Goal: Complete application form: Complete application form

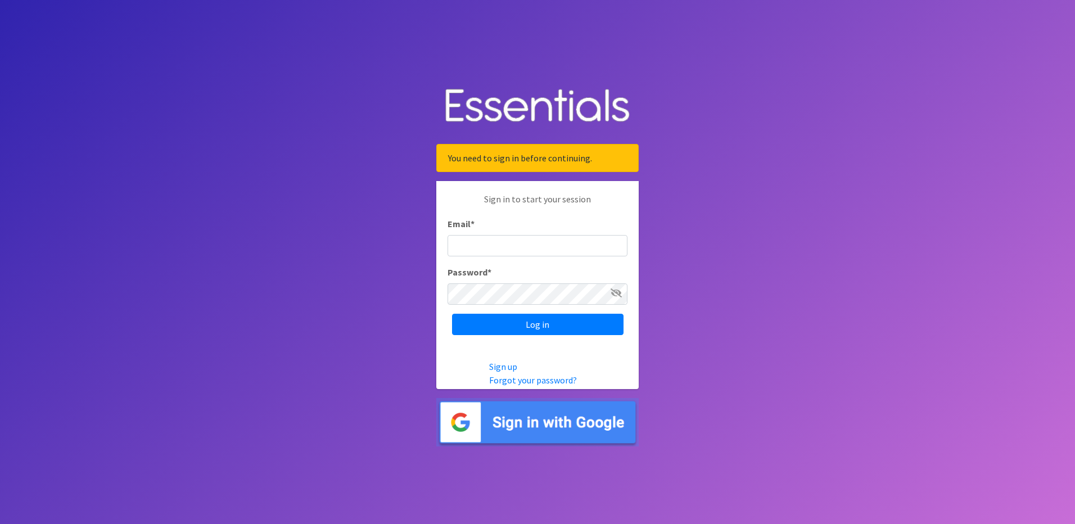
click at [504, 237] on input "Email *" at bounding box center [538, 245] width 180 height 21
type input "[EMAIL_ADDRESS][DOMAIN_NAME]"
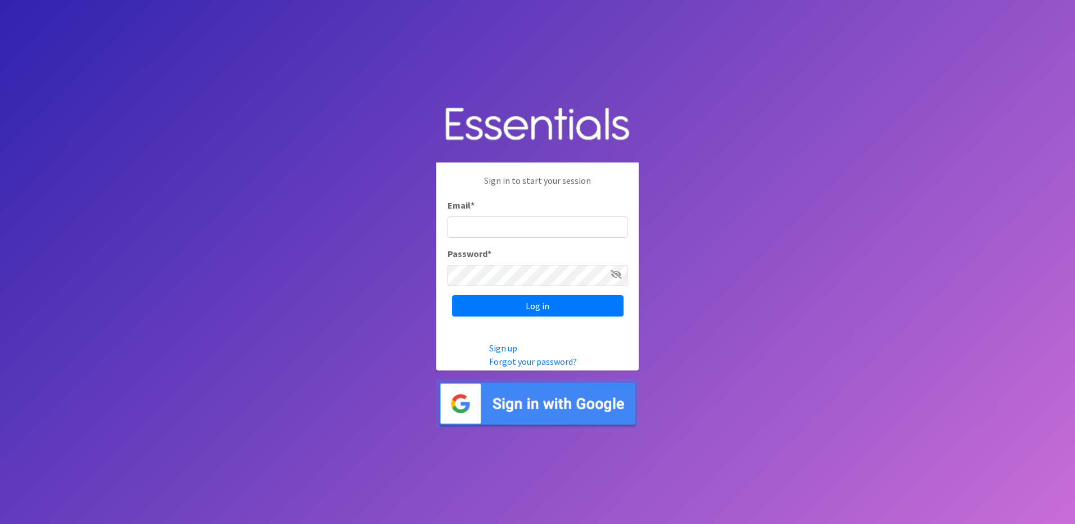
click at [522, 220] on input "Email *" at bounding box center [538, 227] width 180 height 21
type input "[EMAIL_ADDRESS][DOMAIN_NAME]"
click at [926, 273] on body "Sign in to start your session Email * vered@foxvalleylit.org Password * Log in …" at bounding box center [537, 262] width 1075 height 524
click at [532, 303] on input "Log in" at bounding box center [538, 305] width 172 height 21
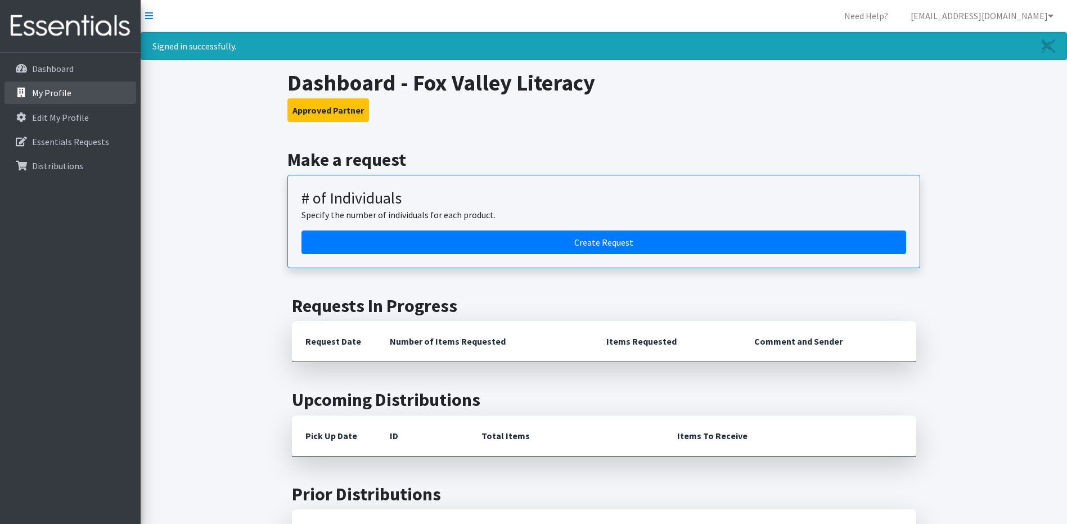
click at [50, 96] on p "My Profile" at bounding box center [51, 92] width 39 height 11
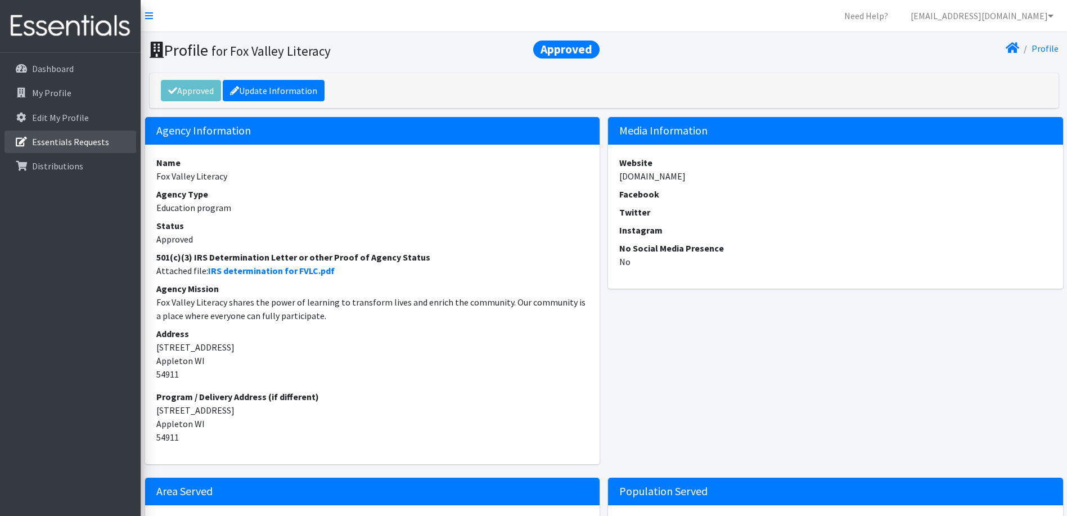
click at [44, 140] on p "Essentials Requests" at bounding box center [70, 141] width 77 height 11
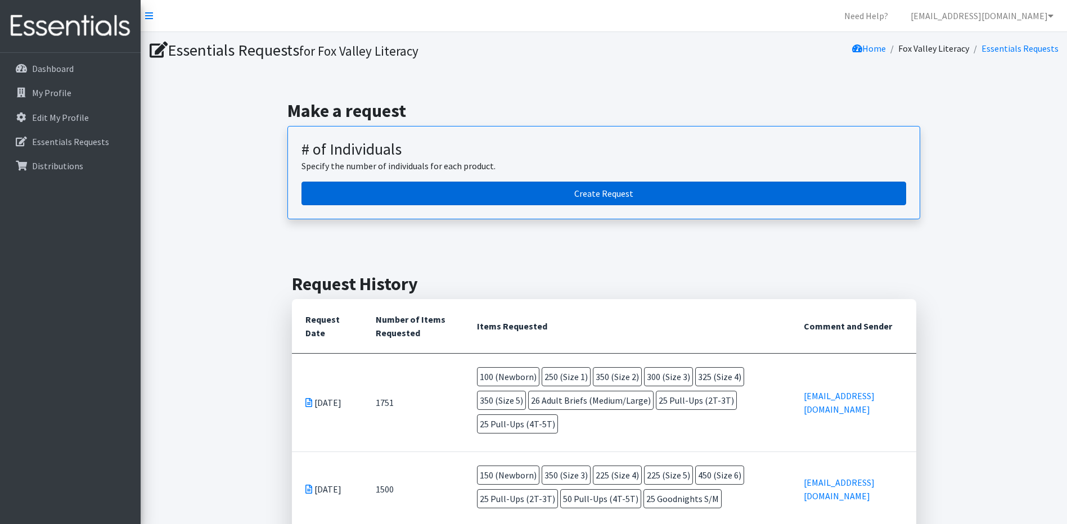
click at [492, 188] on link "Create Request" at bounding box center [603, 194] width 605 height 24
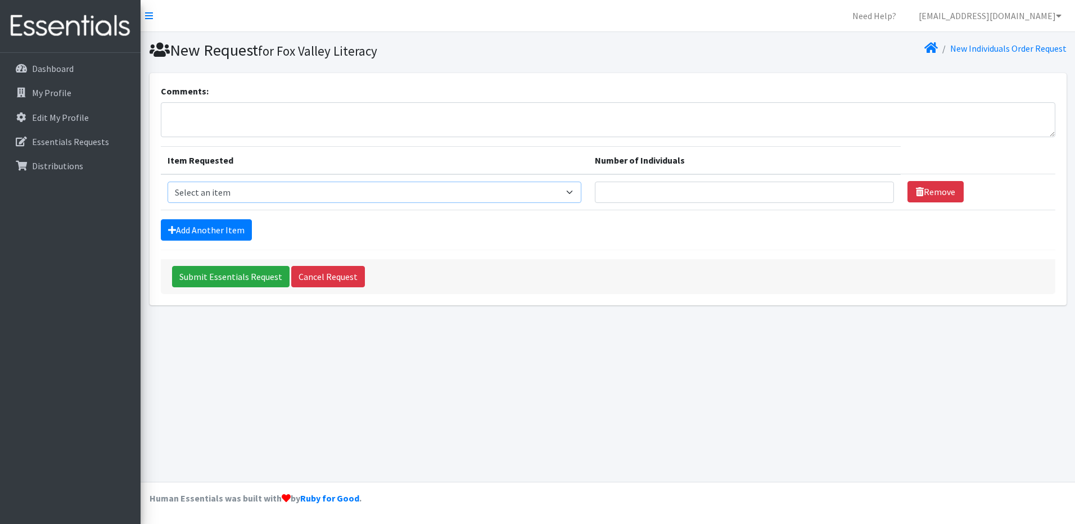
click at [331, 193] on select "Select an item (Newborn) (Preemie) (Size 1) (Size 2) (Size 3) (Size 4) (Size 5)…" at bounding box center [375, 192] width 414 height 21
click at [168, 182] on select "Select an item (Newborn) (Preemie) (Size 1) (Size 2) (Size 3) (Size 4) (Size 5)…" at bounding box center [375, 192] width 414 height 21
click at [638, 186] on input "Number of Individuals" at bounding box center [744, 192] width 299 height 21
click at [531, 193] on select "Select an item (Newborn) (Preemie) (Size 1) (Size 2) (Size 3) (Size 4) (Size 5)…" at bounding box center [375, 192] width 414 height 21
select select "14509"
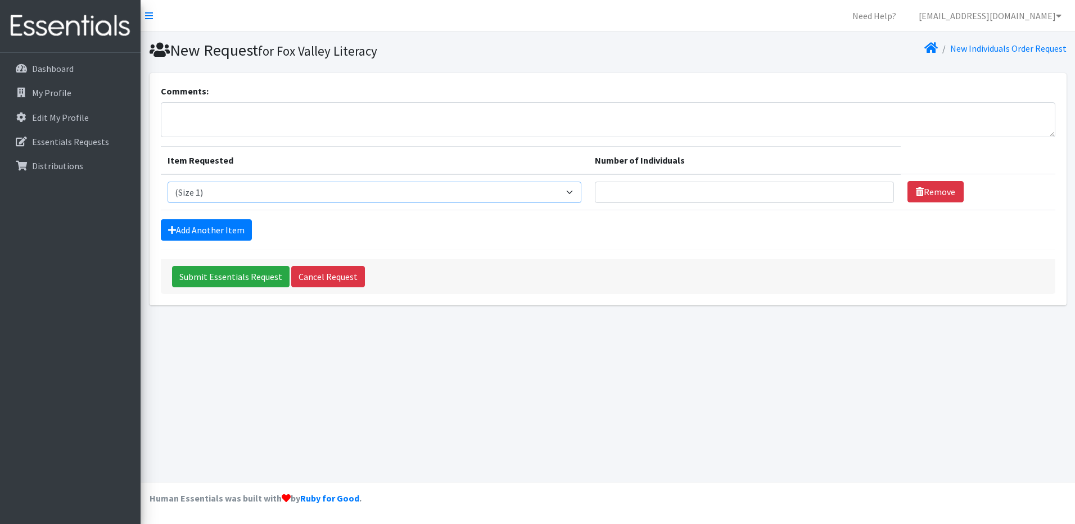
click at [168, 182] on select "Select an item (Newborn) (Preemie) (Size 1) (Size 2) (Size 3) (Size 4) (Size 5)…" at bounding box center [375, 192] width 414 height 21
click at [696, 184] on input "Number of Individuals" at bounding box center [744, 192] width 299 height 21
type input "2"
click at [210, 232] on link "Add Another Item" at bounding box center [206, 229] width 91 height 21
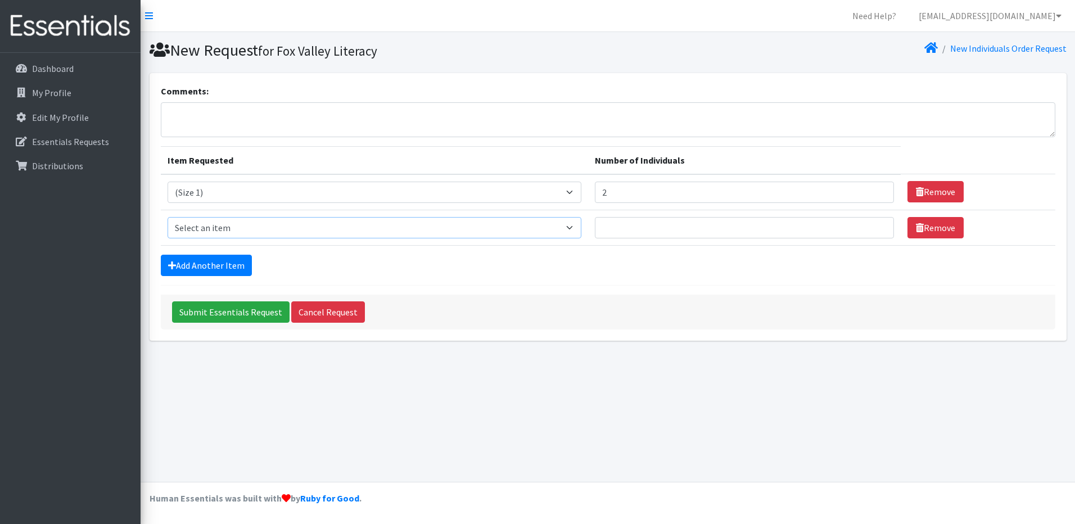
click at [353, 229] on select "Select an item (Newborn) (Preemie) (Size 1) (Size 2) (Size 3) (Size 4) (Size 5)…" at bounding box center [375, 227] width 414 height 21
select select "14510"
click at [168, 217] on select "Select an item (Newborn) (Preemie) (Size 1) (Size 2) (Size 3) (Size 4) (Size 5)…" at bounding box center [375, 227] width 414 height 21
click at [636, 226] on input "Number of Individuals" at bounding box center [744, 227] width 299 height 21
type input "7"
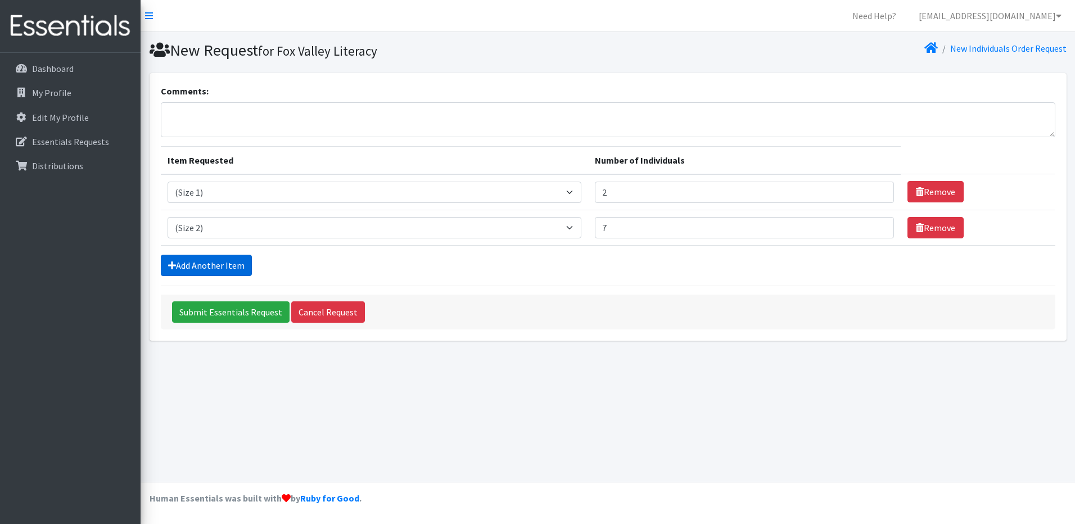
click at [202, 272] on link "Add Another Item" at bounding box center [206, 265] width 91 height 21
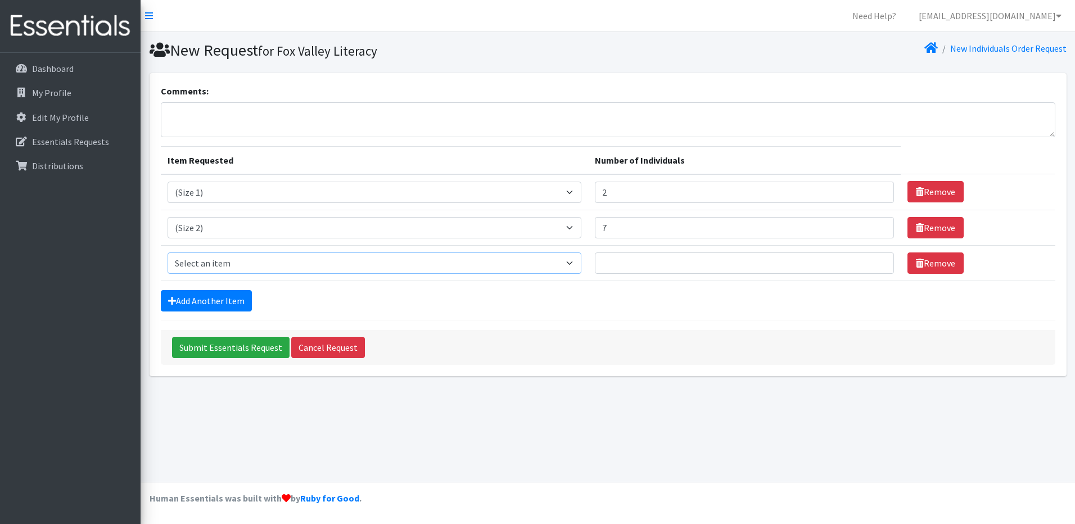
click at [299, 268] on select "Select an item (Newborn) (Preemie) (Size 1) (Size 2) (Size 3) (Size 4) (Size 5)…" at bounding box center [375, 263] width 414 height 21
select select "14512"
click at [168, 253] on select "Select an item (Newborn) (Preemie) (Size 1) (Size 2) (Size 3) (Size 4) (Size 5)…" at bounding box center [375, 263] width 414 height 21
click at [650, 258] on input "Number of Individuals" at bounding box center [744, 263] width 299 height 21
type input "2"
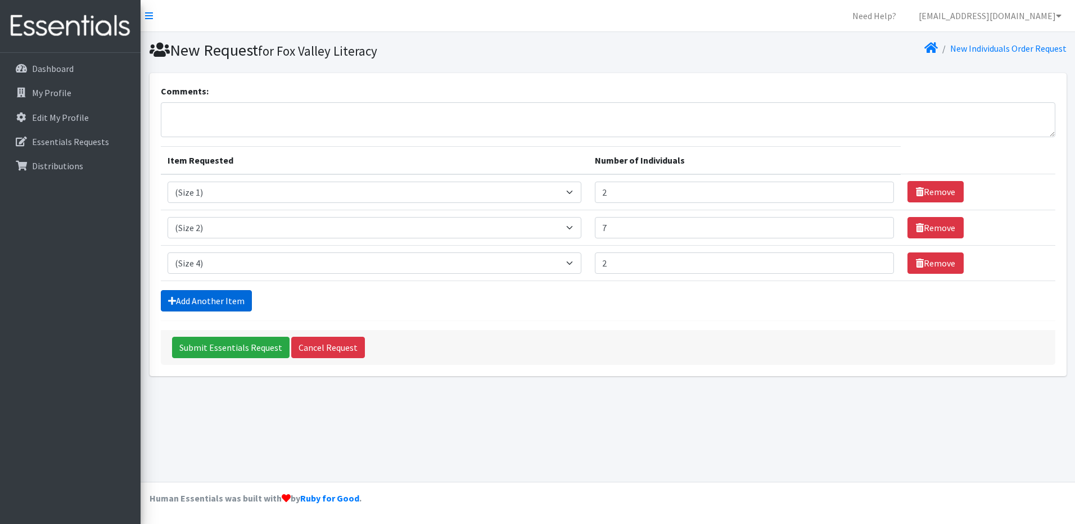
click at [218, 304] on link "Add Another Item" at bounding box center [206, 300] width 91 height 21
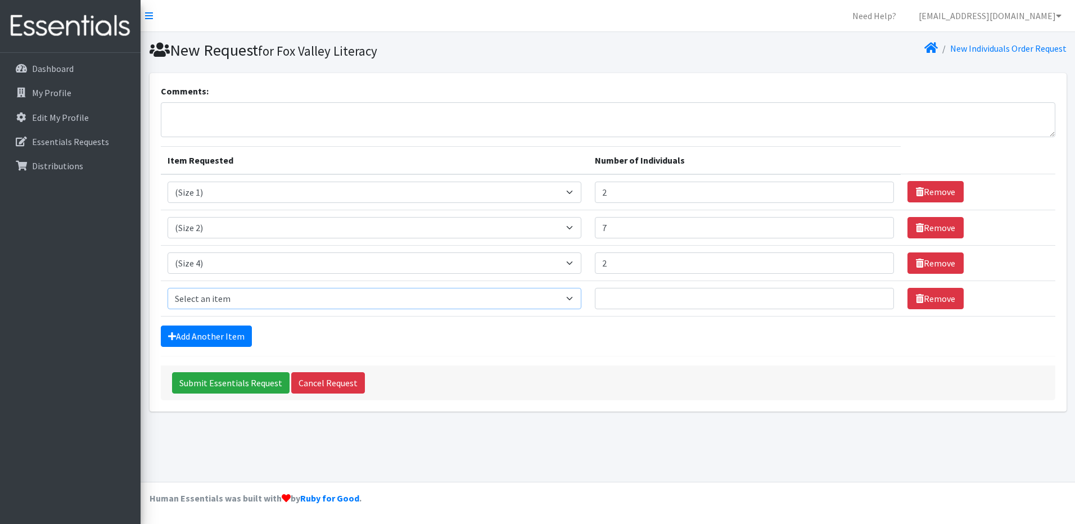
click at [295, 301] on select "Select an item (Newborn) (Preemie) (Size 1) (Size 2) (Size 3) (Size 4) (Size 5)…" at bounding box center [375, 298] width 414 height 21
select select "14488"
click at [168, 288] on select "Select an item (Newborn) (Preemie) (Size 1) (Size 2) (Size 3) (Size 4) (Size 5)…" at bounding box center [375, 298] width 414 height 21
click at [639, 293] on input "Number of Individuals" at bounding box center [744, 298] width 299 height 21
type input "16"
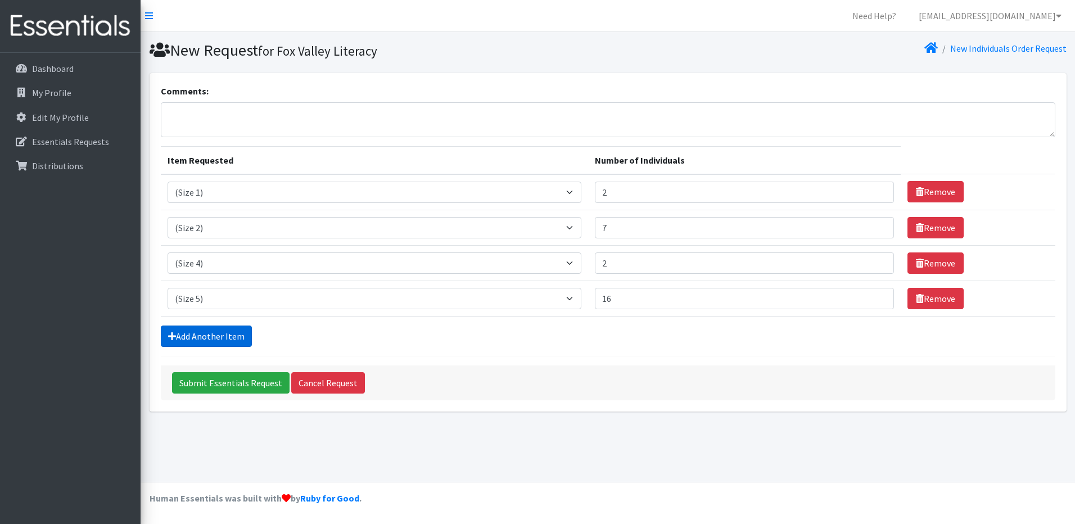
click at [203, 334] on link "Add Another Item" at bounding box center [206, 336] width 91 height 21
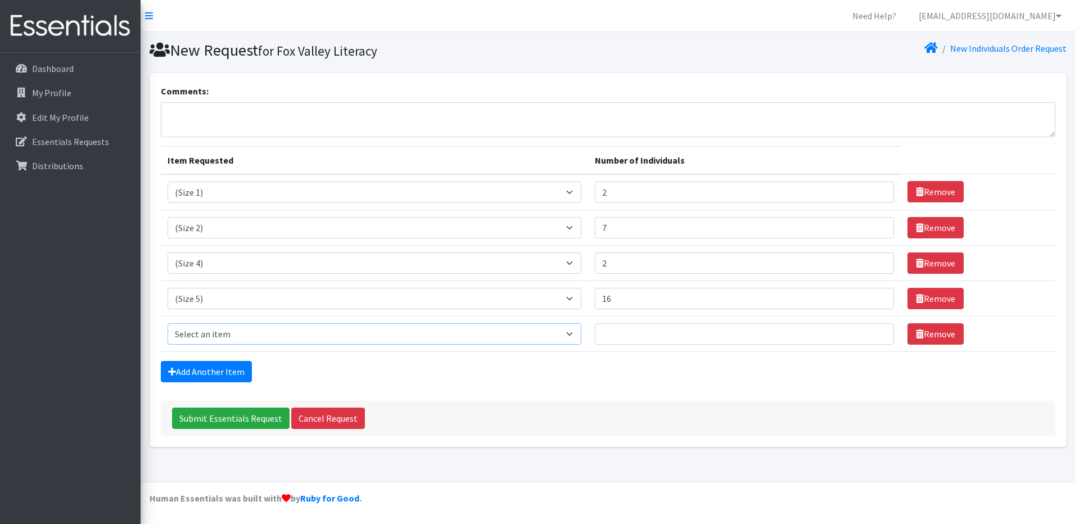
click at [248, 331] on select "Select an item (Newborn) (Preemie) (Size 1) (Size 2) (Size 3) (Size 4) (Size 5)…" at bounding box center [375, 333] width 414 height 21
select select "14491"
click at [168, 323] on select "Select an item (Newborn) (Preemie) (Size 1) (Size 2) (Size 3) (Size 4) (Size 5)…" at bounding box center [375, 333] width 414 height 21
click at [639, 332] on input "Number of Individuals" at bounding box center [744, 333] width 299 height 21
click at [204, 373] on link "Add Another Item" at bounding box center [206, 371] width 91 height 21
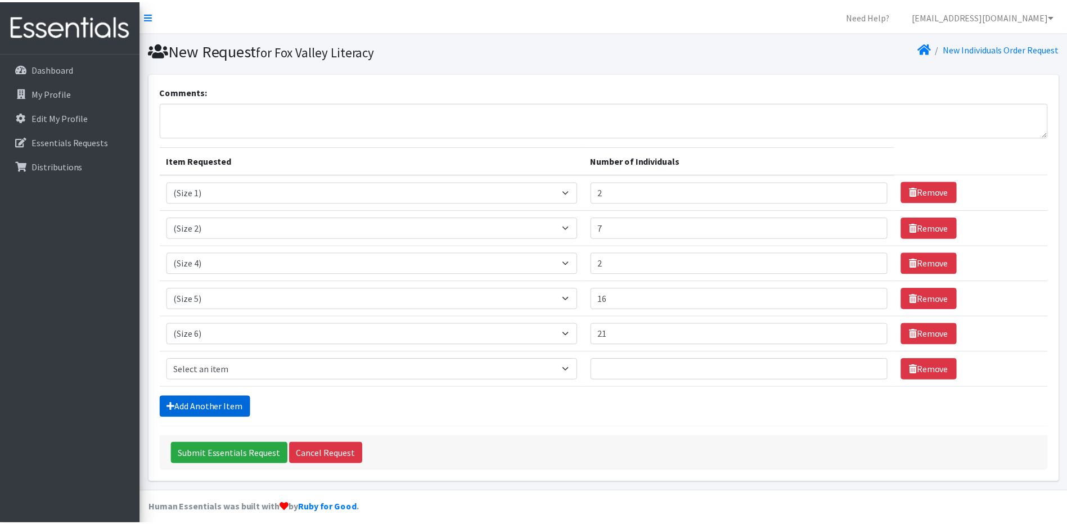
scroll to position [10, 0]
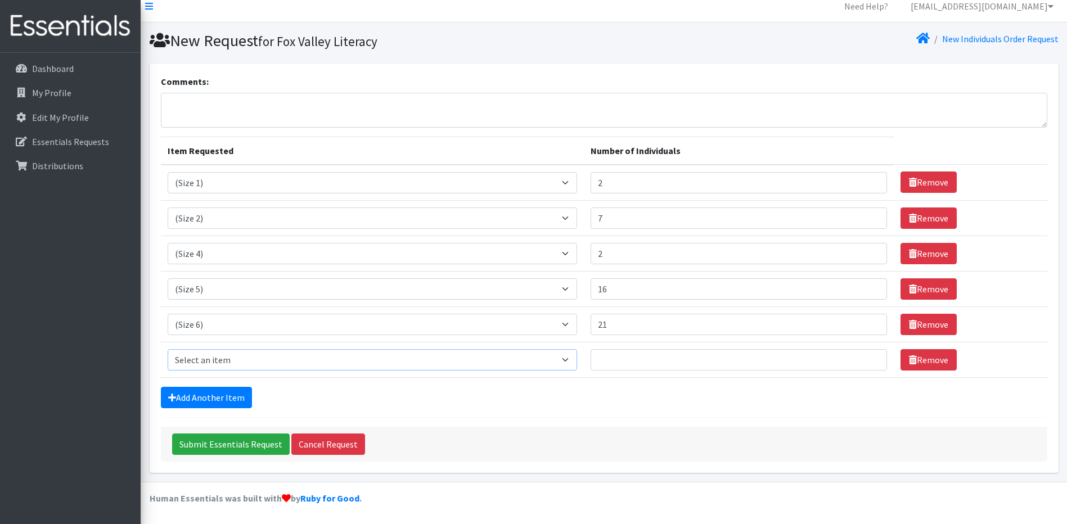
click at [247, 363] on select "Select an item (Newborn) (Preemie) (Size 1) (Size 2) (Size 3) (Size 4) (Size 5)…" at bounding box center [373, 359] width 410 height 21
click at [620, 436] on div "Submit Essentials Request Cancel Request" at bounding box center [604, 444] width 886 height 35
click at [926, 359] on link "Remove" at bounding box center [929, 359] width 56 height 21
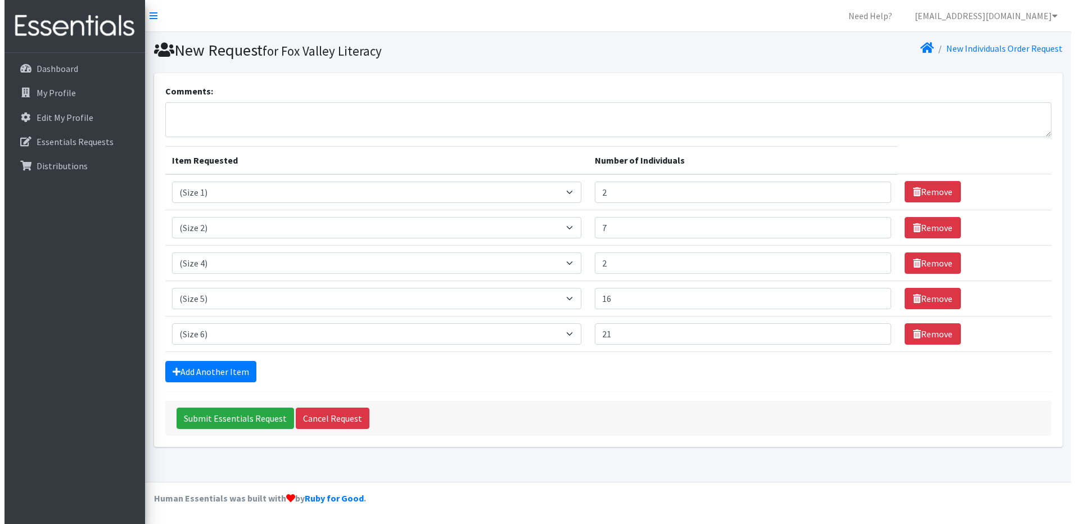
scroll to position [0, 0]
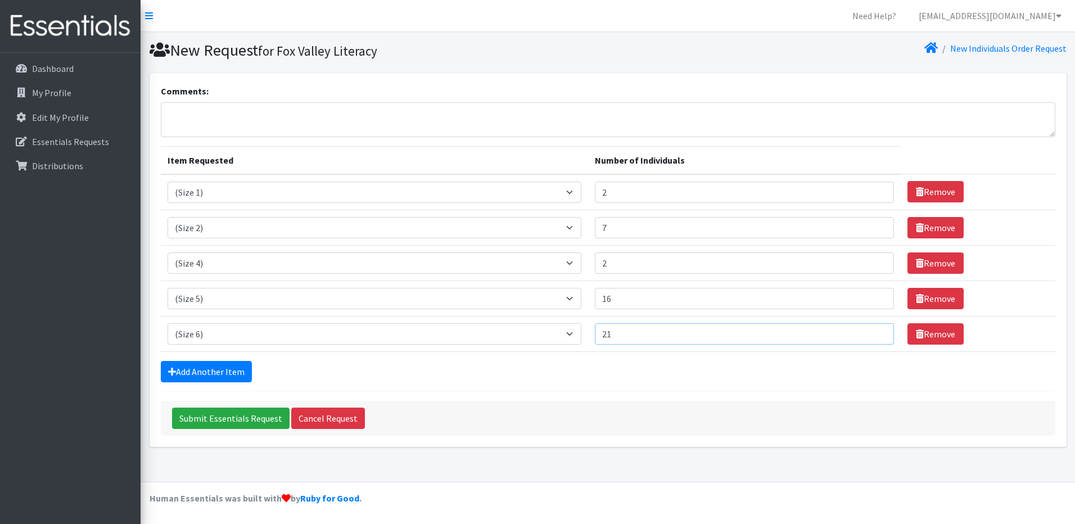
drag, startPoint x: 635, startPoint y: 336, endPoint x: 577, endPoint y: 330, distance: 58.8
click at [577, 330] on tr "Item Requested Select an item (Newborn) (Preemie) (Size 1) (Size 2) (Size 3) (S…" at bounding box center [608, 333] width 895 height 35
type input "23"
click at [674, 391] on form "Comments: Item Requested Number of Individuals Item Requested Select an item (N…" at bounding box center [608, 260] width 895 height 352
click at [229, 418] on input "Submit Essentials Request" at bounding box center [231, 418] width 118 height 21
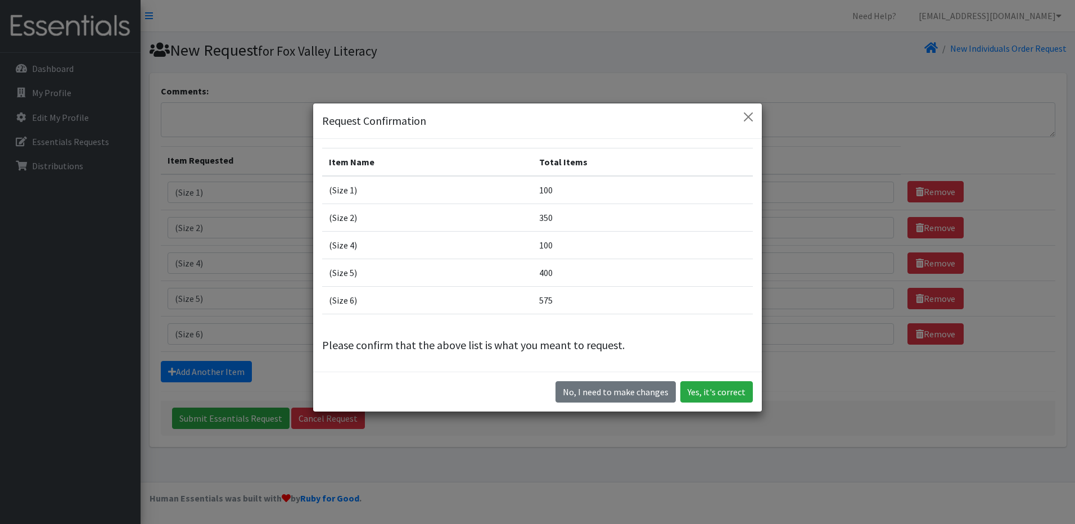
scroll to position [31, 0]
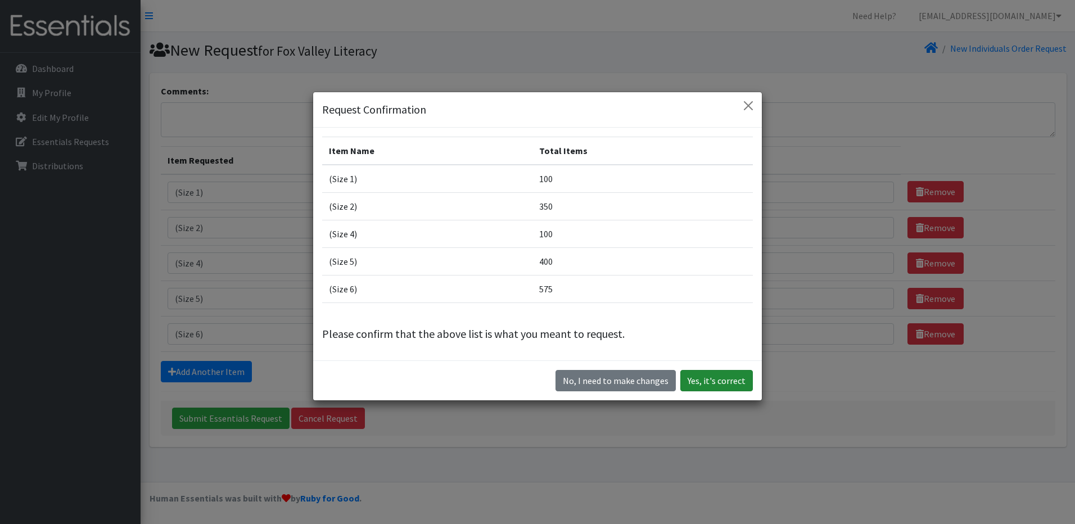
click at [712, 380] on button "Yes, it's correct" at bounding box center [717, 380] width 73 height 21
